Goal: Task Accomplishment & Management: Complete application form

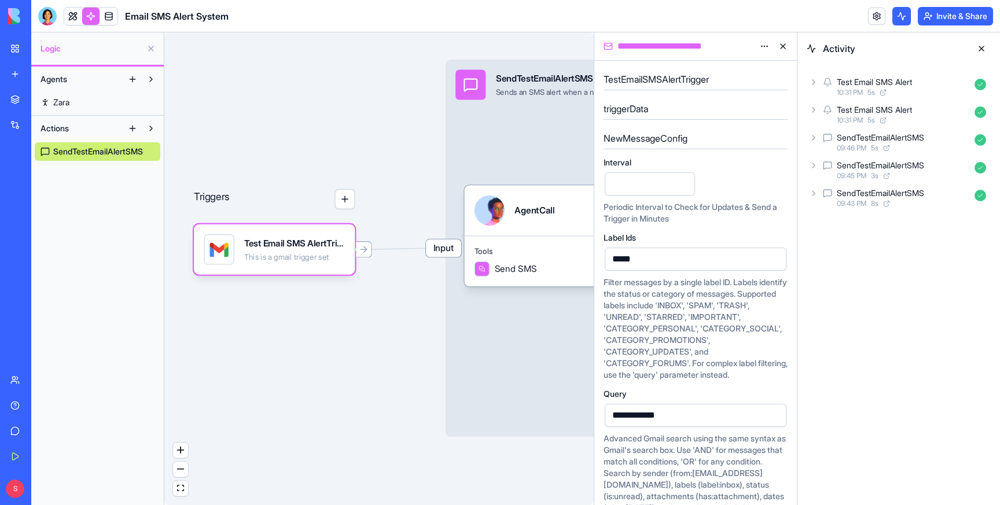
click at [19, 72] on link "New app" at bounding box center [26, 74] width 46 height 23
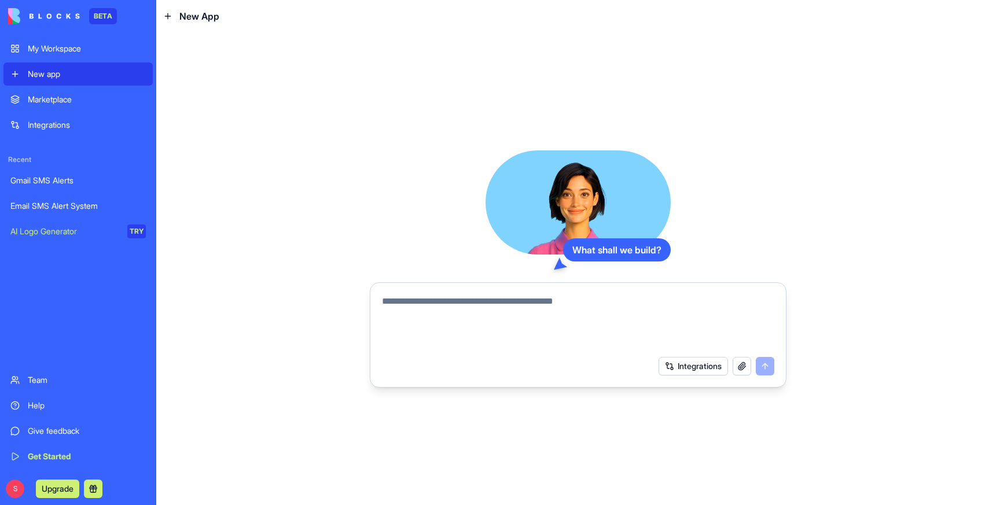
click at [422, 306] on textarea at bounding box center [578, 323] width 393 height 56
type textarea "**********"
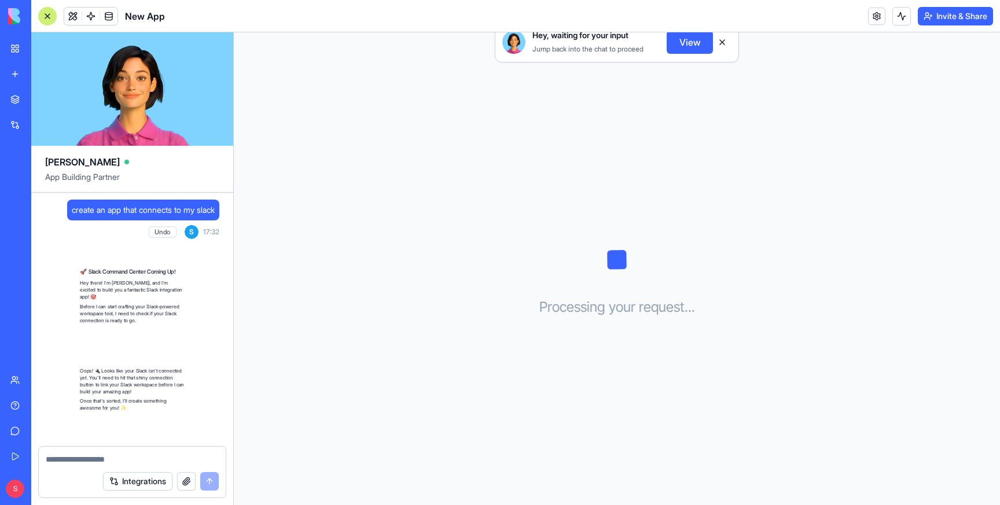
scroll to position [105, 0]
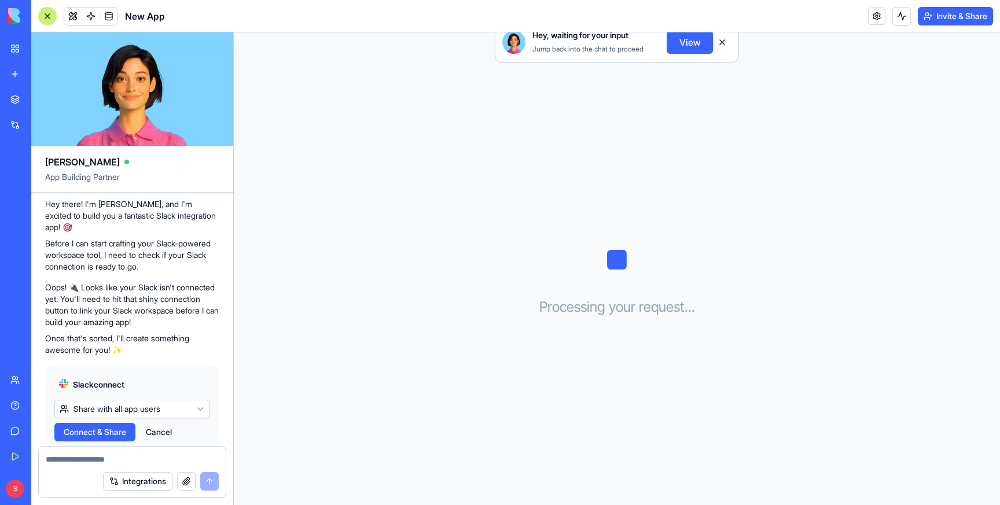
scroll to position [105, 0]
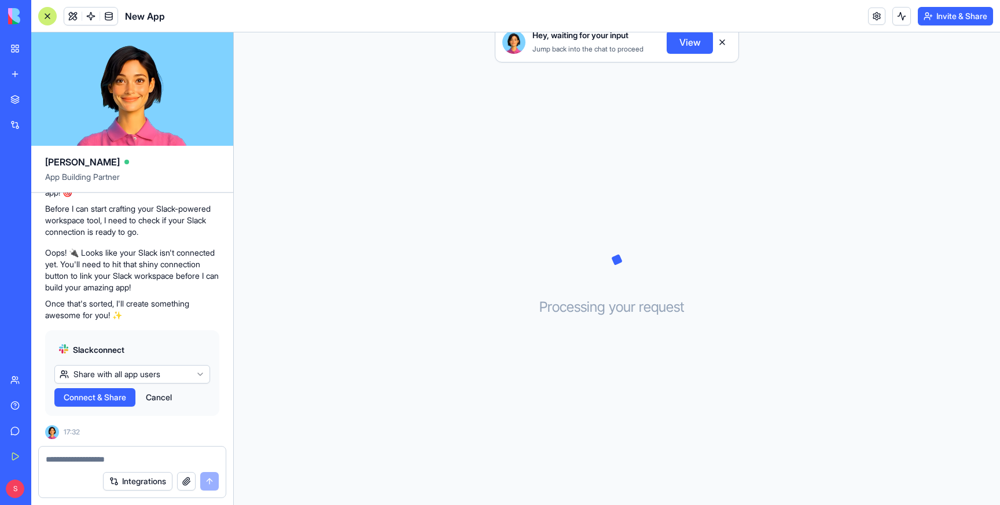
click at [93, 393] on span "Connect & Share" at bounding box center [95, 398] width 63 height 12
